Goal: Information Seeking & Learning: Learn about a topic

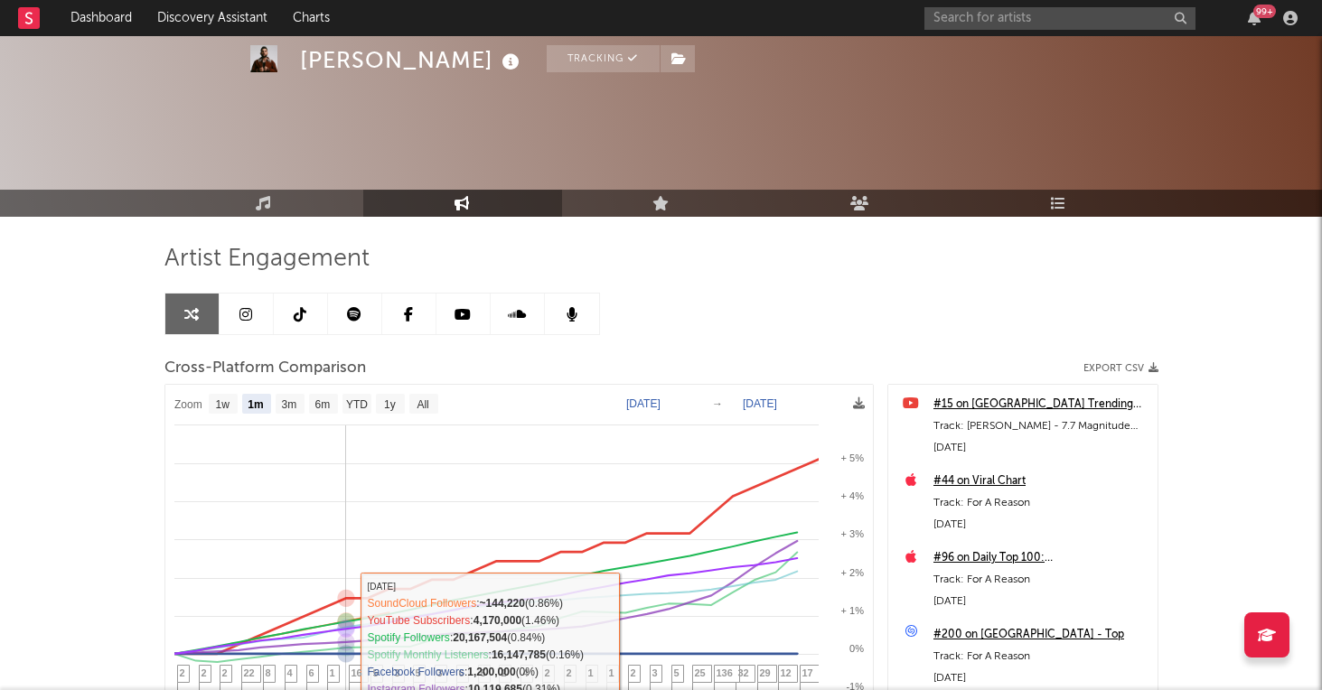
select select "1m"
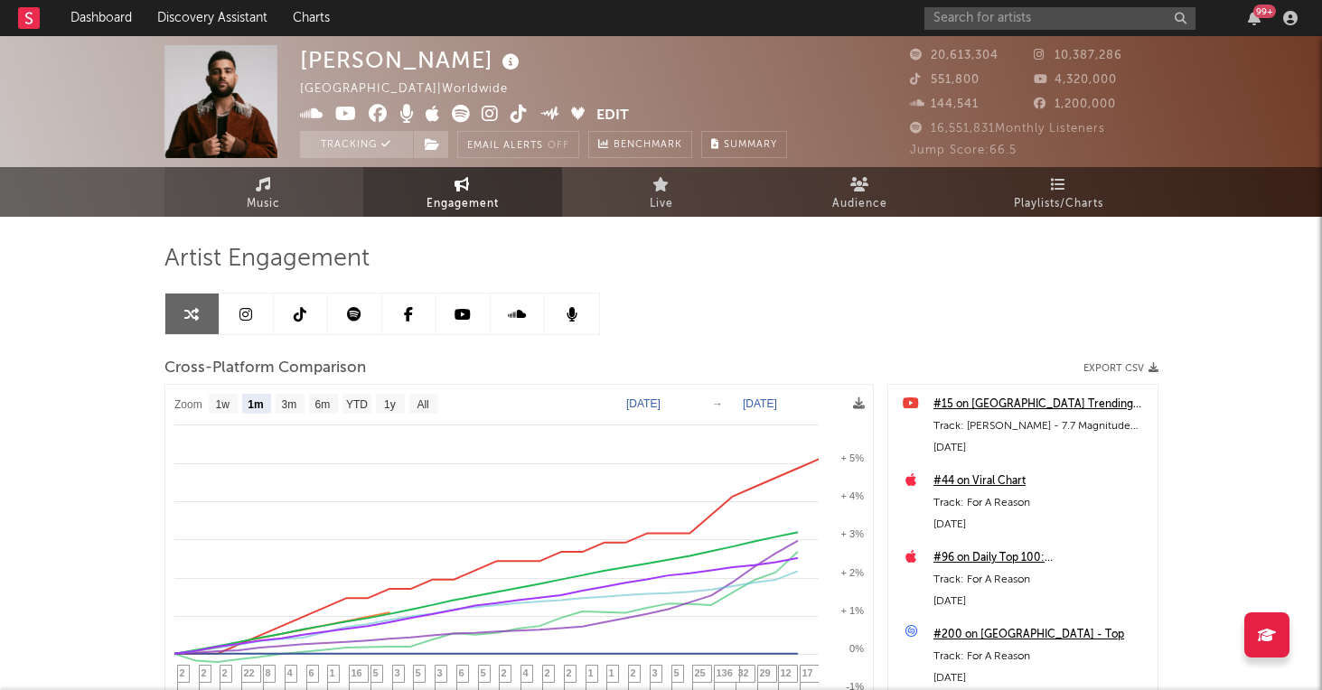
click at [286, 204] on link "Music" at bounding box center [263, 192] width 199 height 50
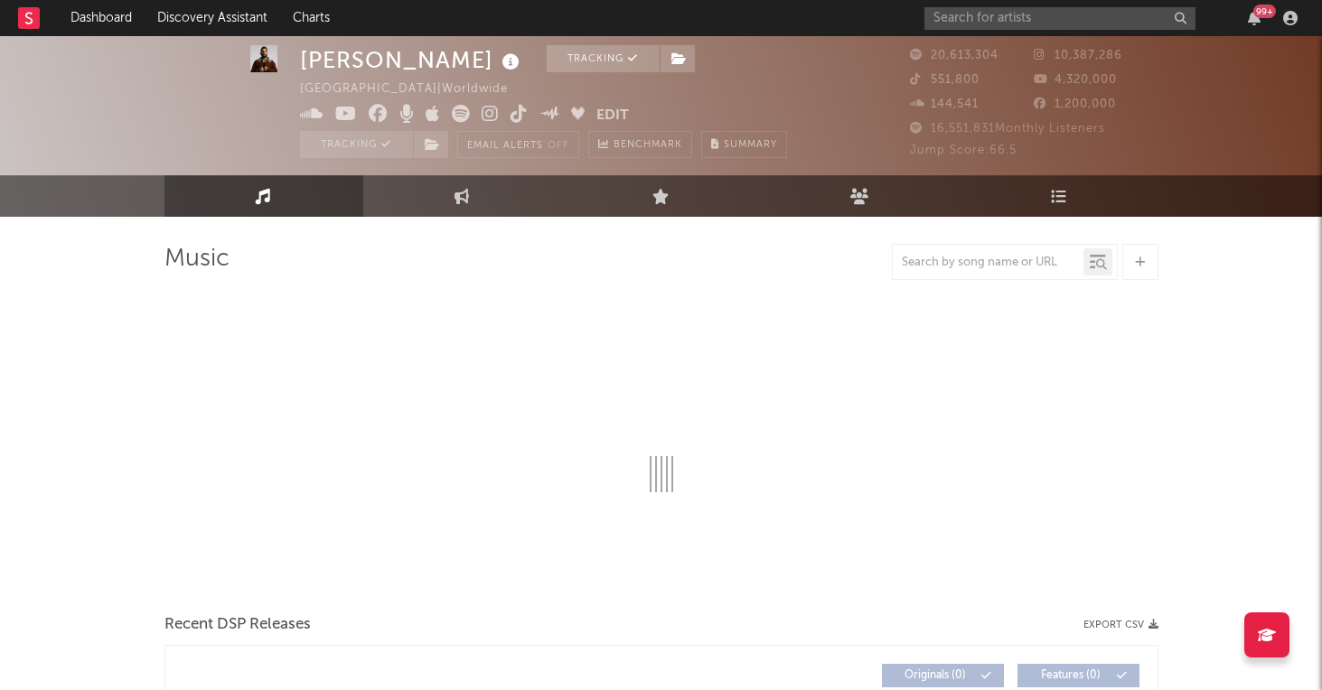
scroll to position [57, 0]
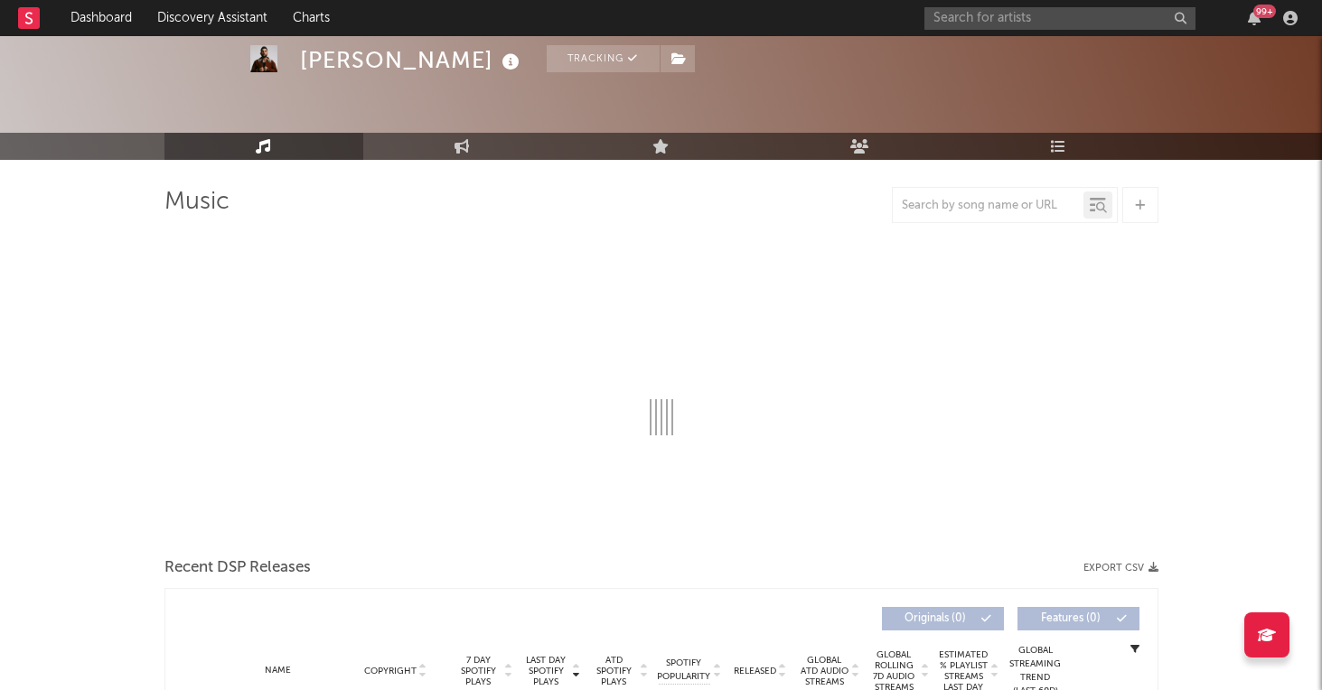
select select "6m"
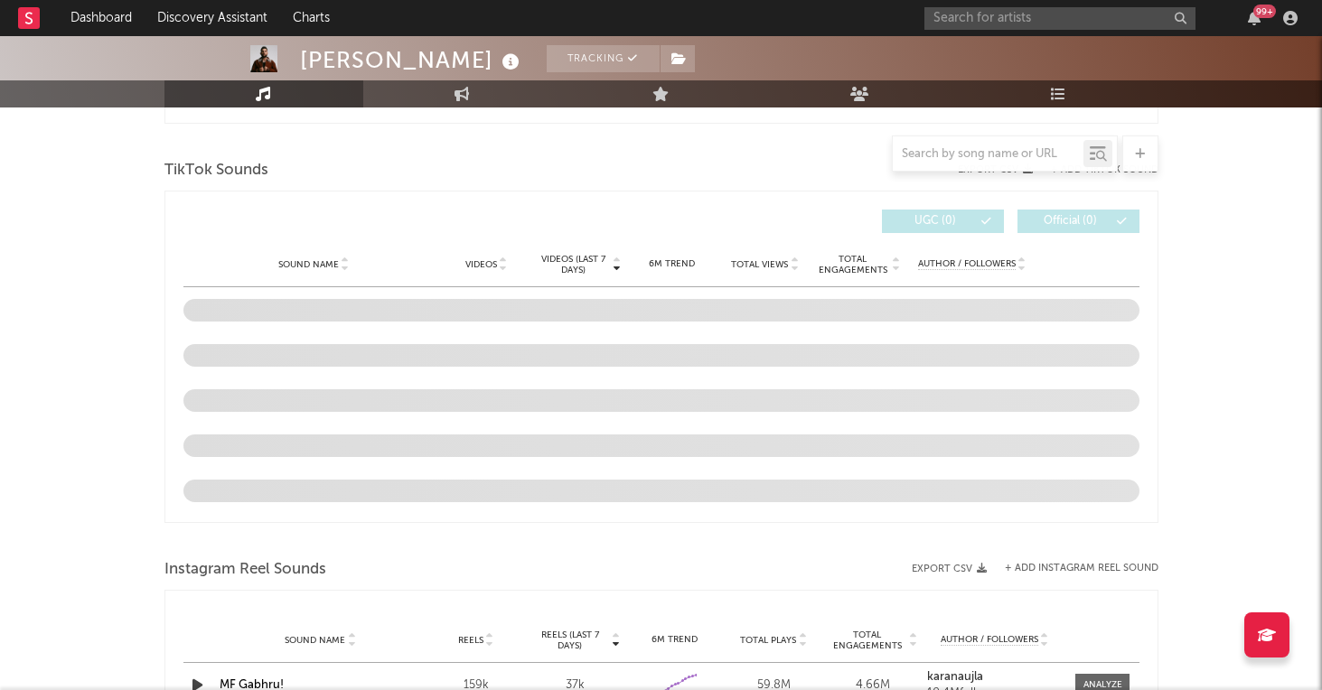
scroll to position [1188, 0]
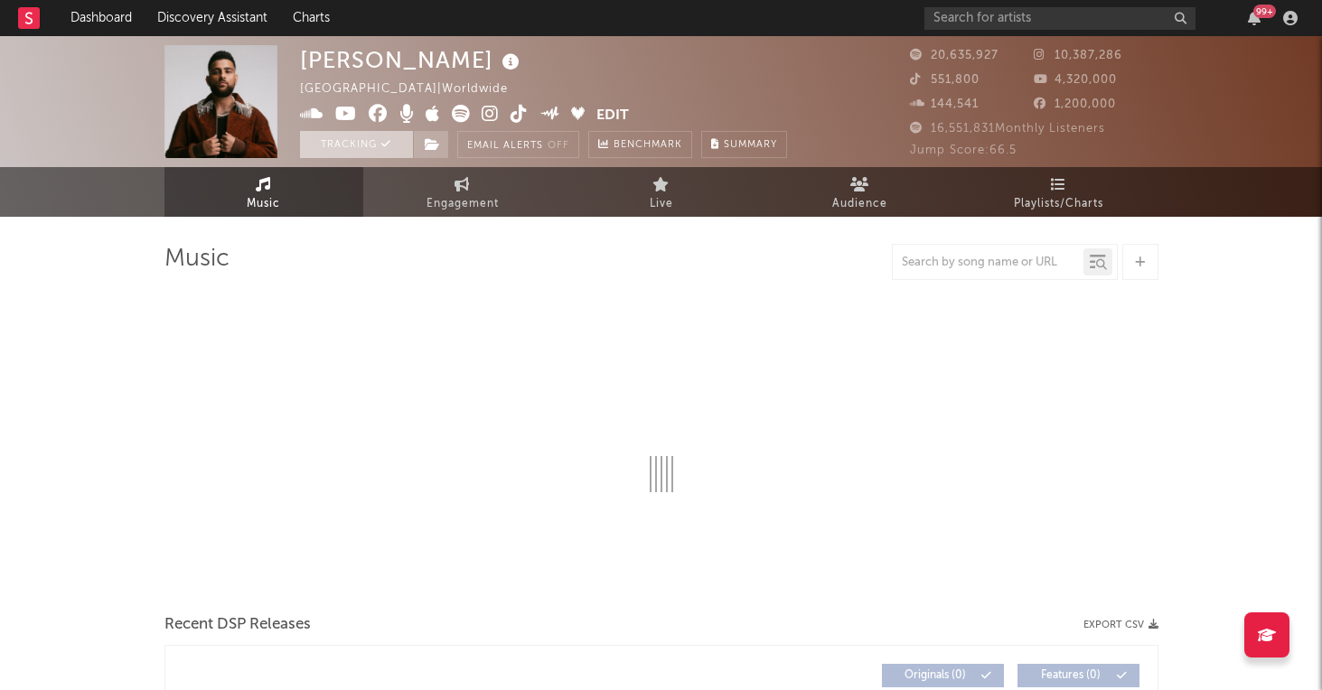
select select "6m"
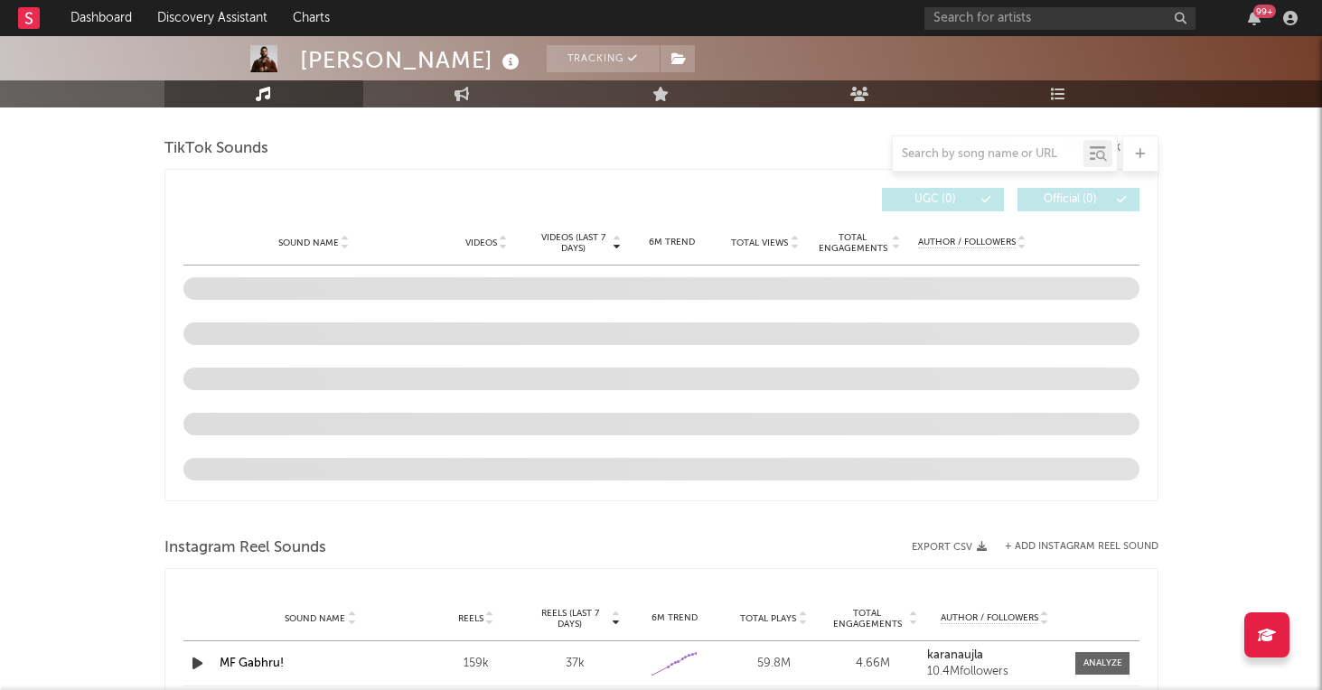
scroll to position [1213, 0]
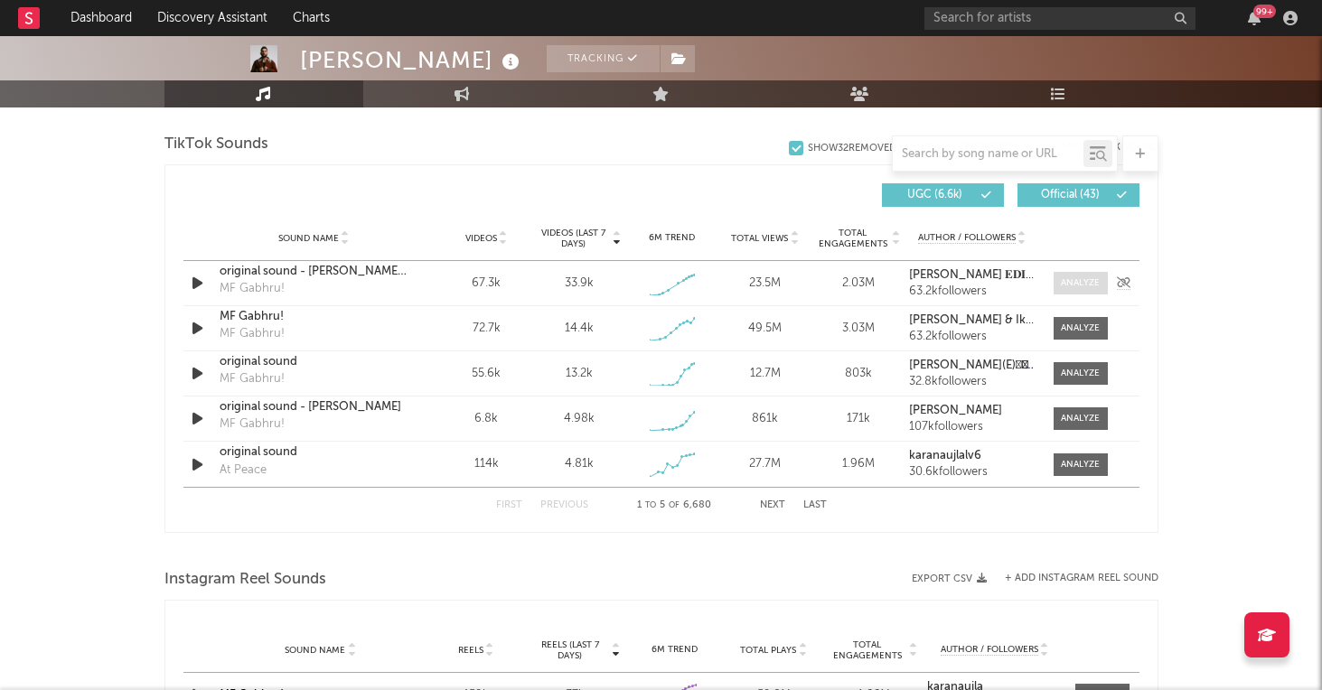
click at [1056, 278] on span at bounding box center [1081, 283] width 54 height 23
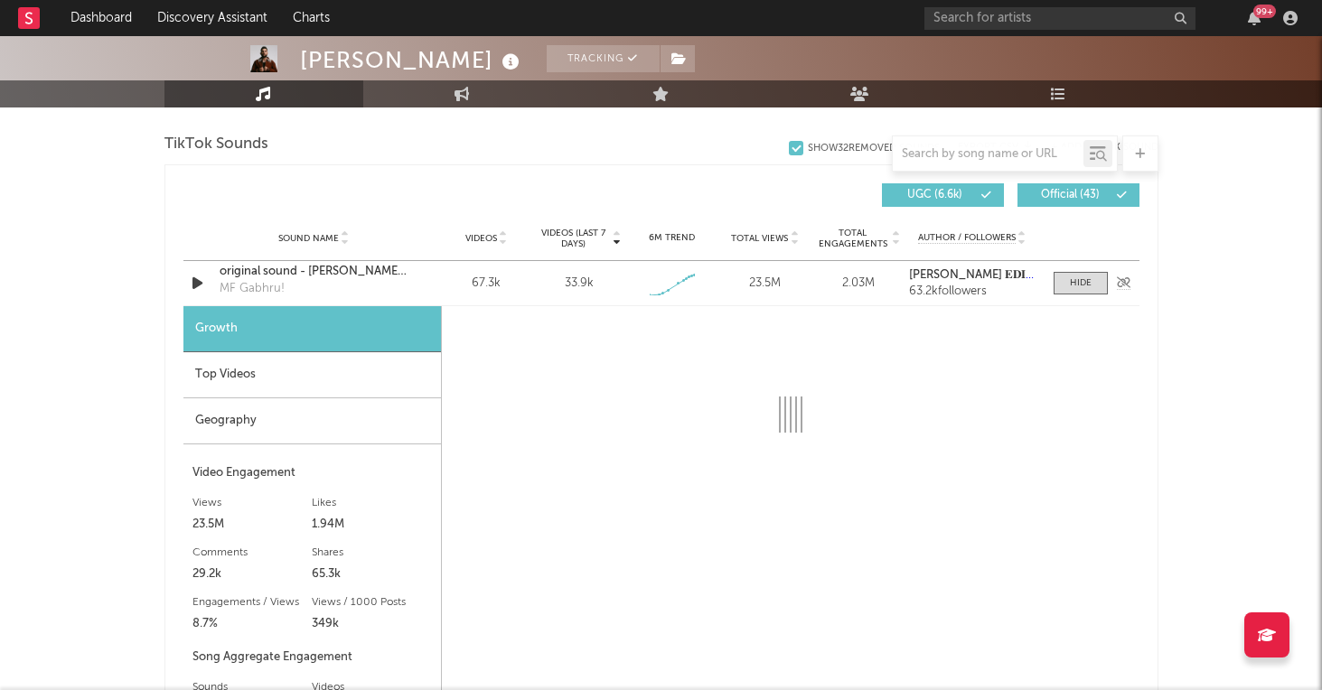
select select "1w"
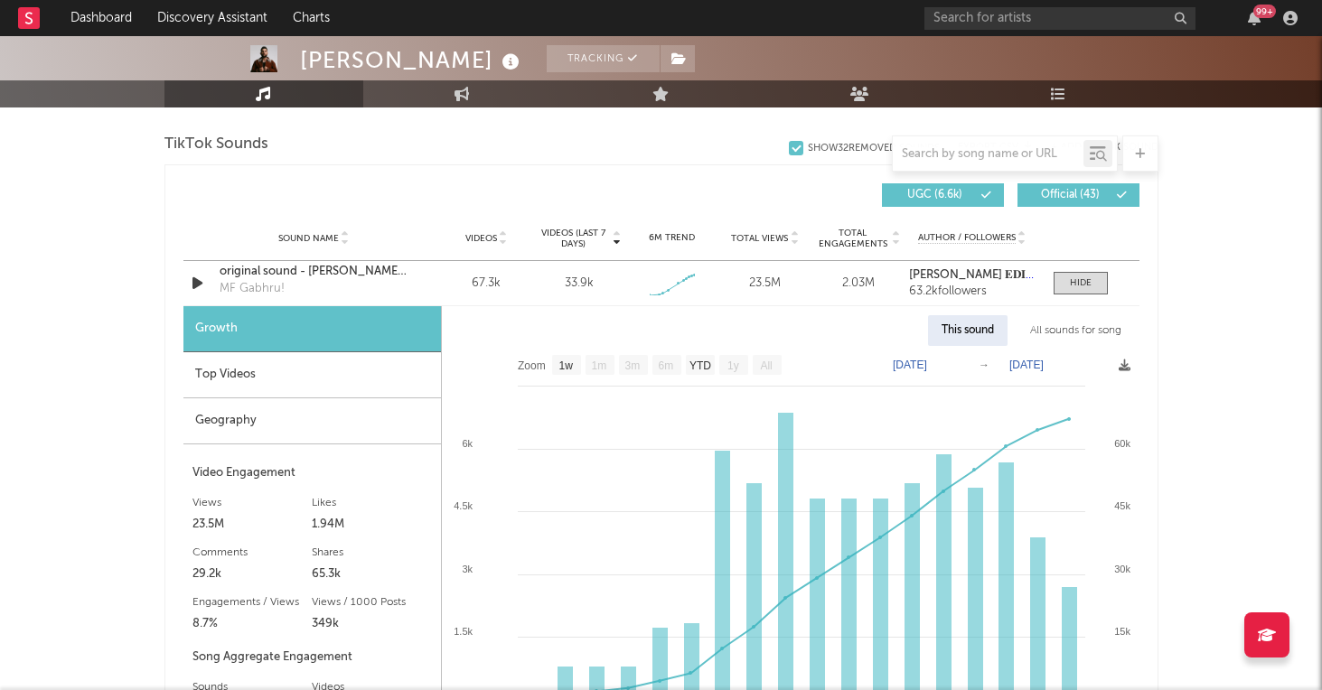
click at [288, 426] on div "Geography" at bounding box center [312, 421] width 258 height 46
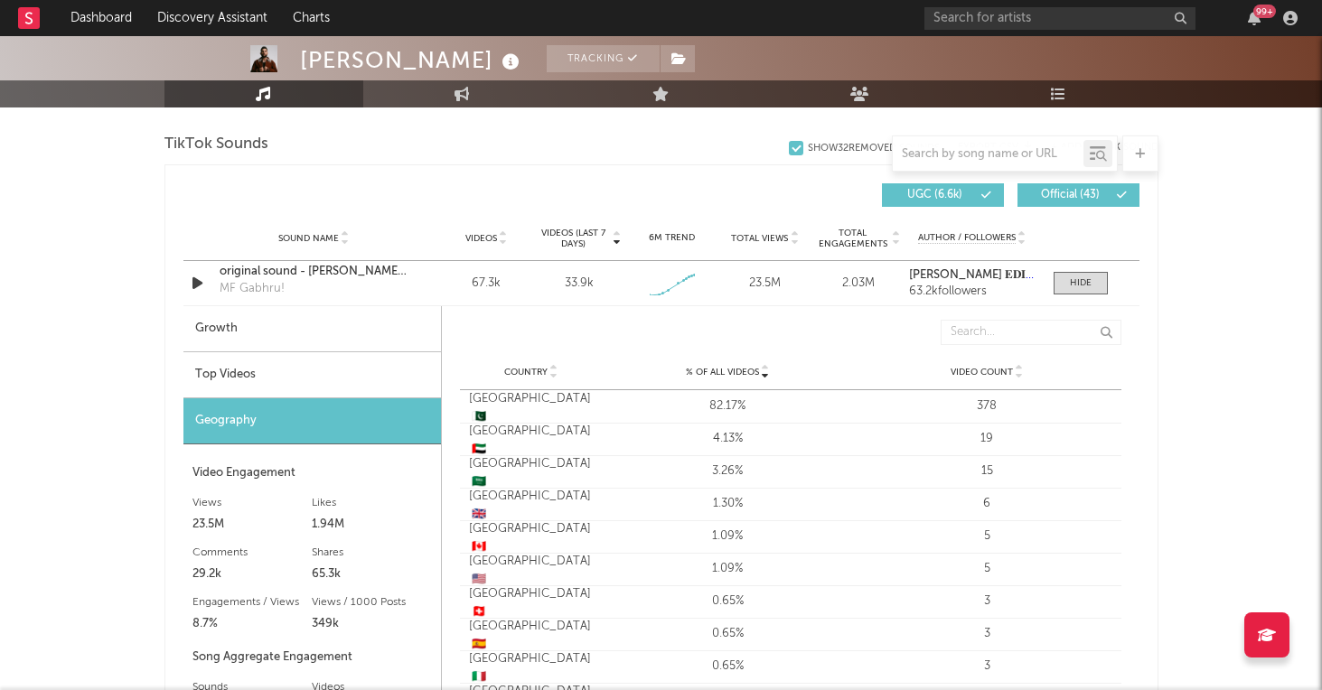
click at [294, 334] on div "Growth" at bounding box center [312, 329] width 258 height 46
select select "1w"
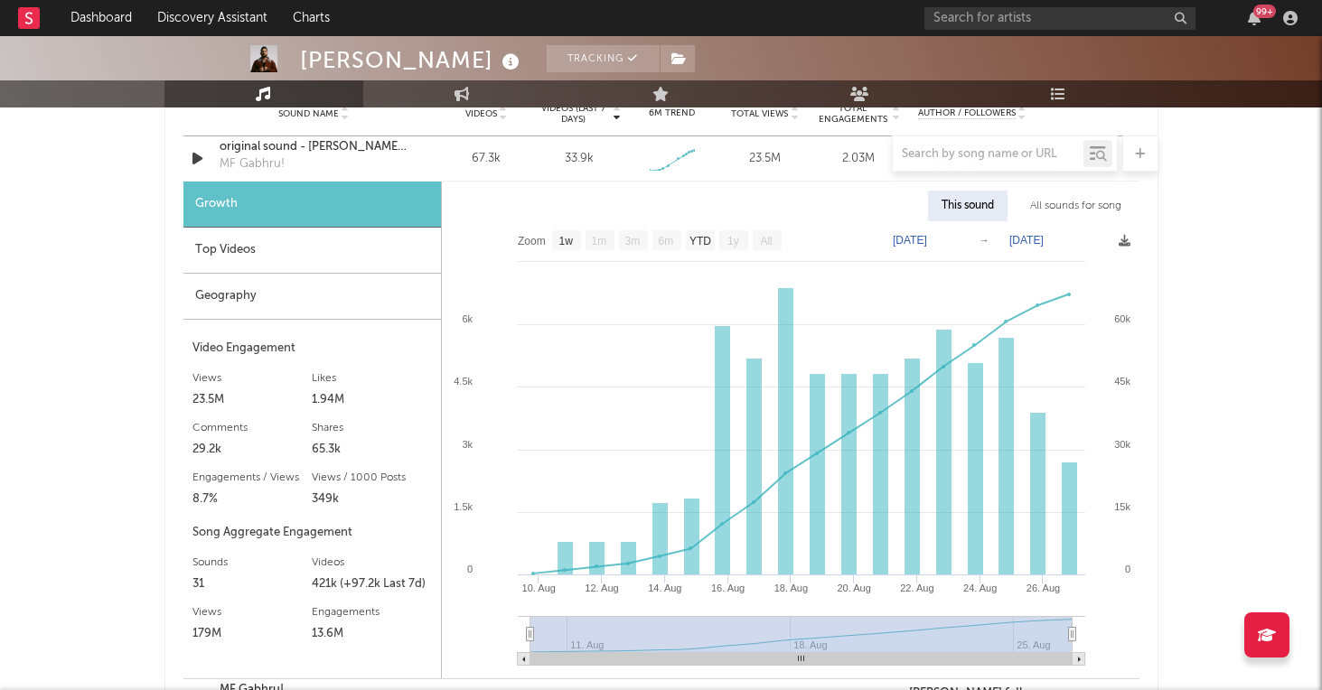
scroll to position [1339, 0]
click at [326, 585] on div "421k (+97.2k Last 7d)" at bounding box center [372, 583] width 120 height 22
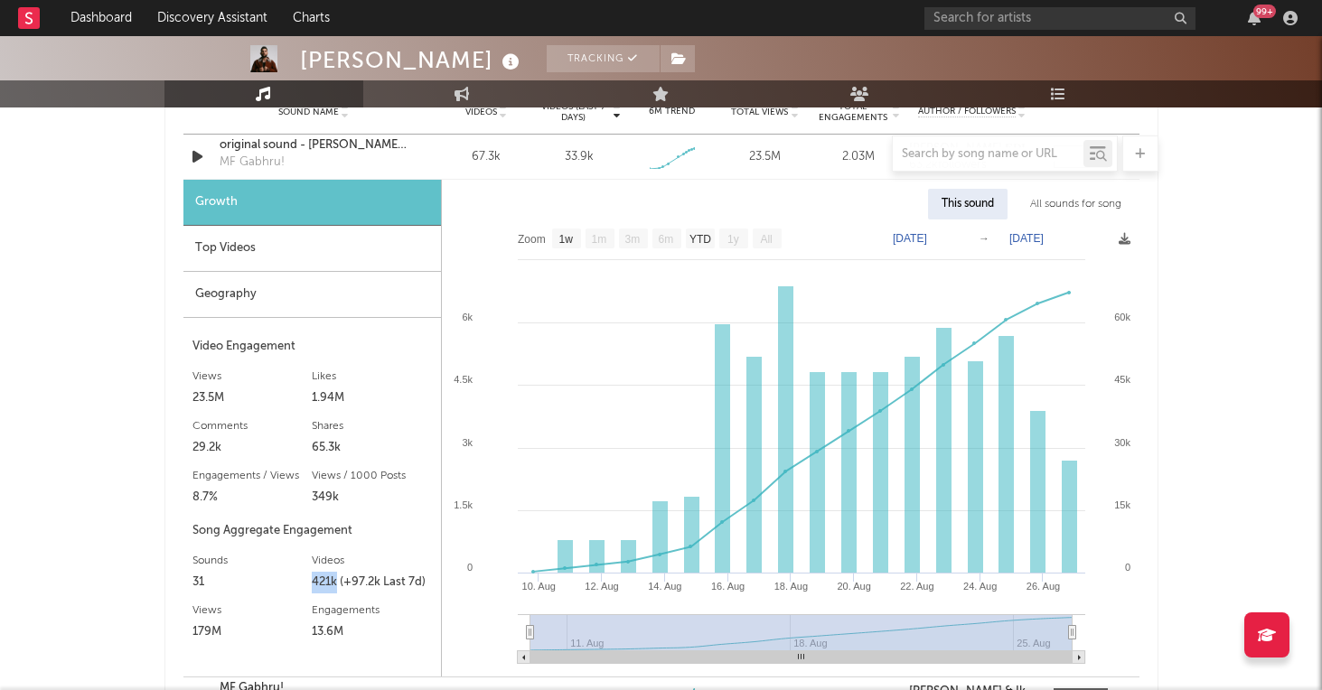
click at [326, 585] on div "421k (+97.2k Last 7d)" at bounding box center [372, 583] width 120 height 22
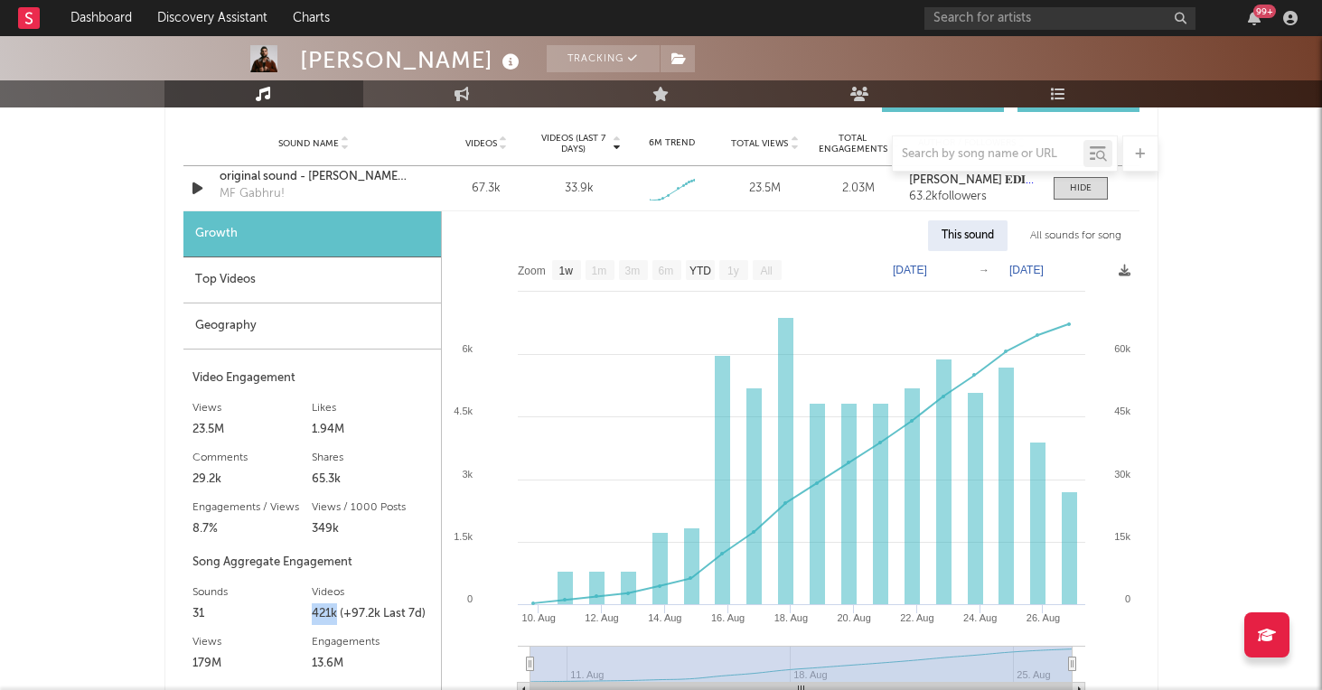
scroll to position [1292, 0]
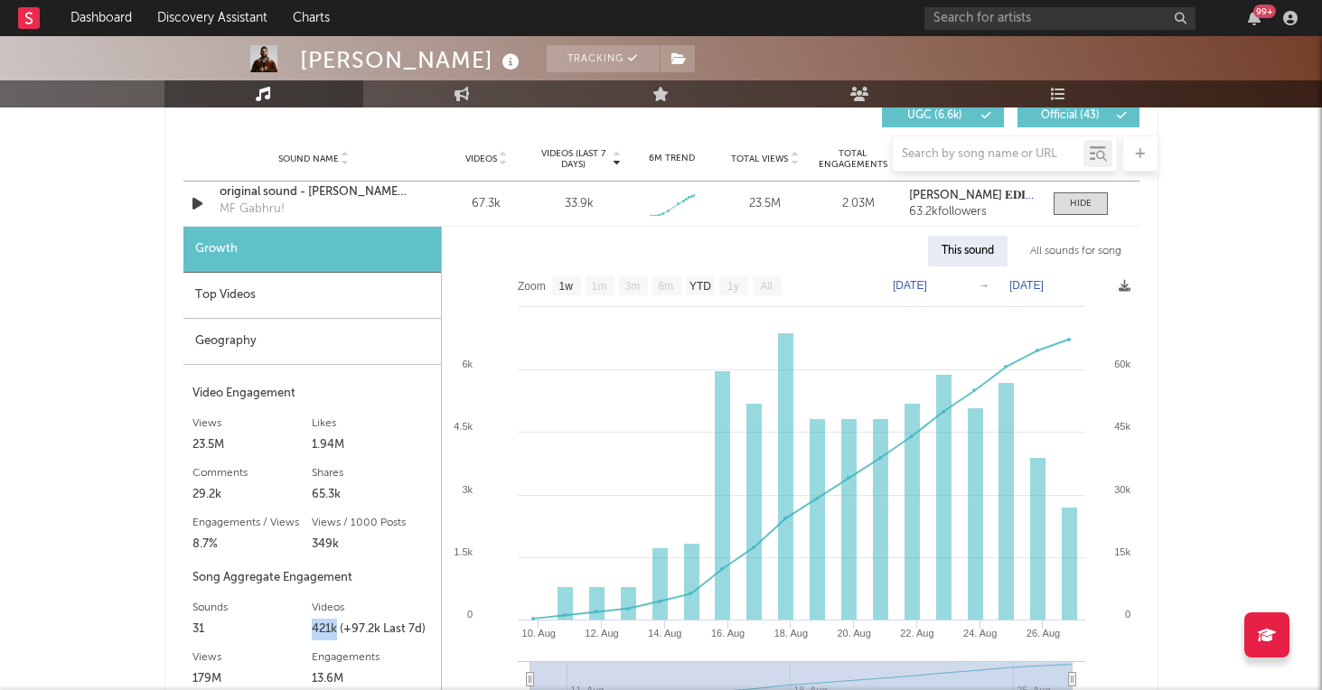
copy div "421k"
